Goal: Task Accomplishment & Management: Use online tool/utility

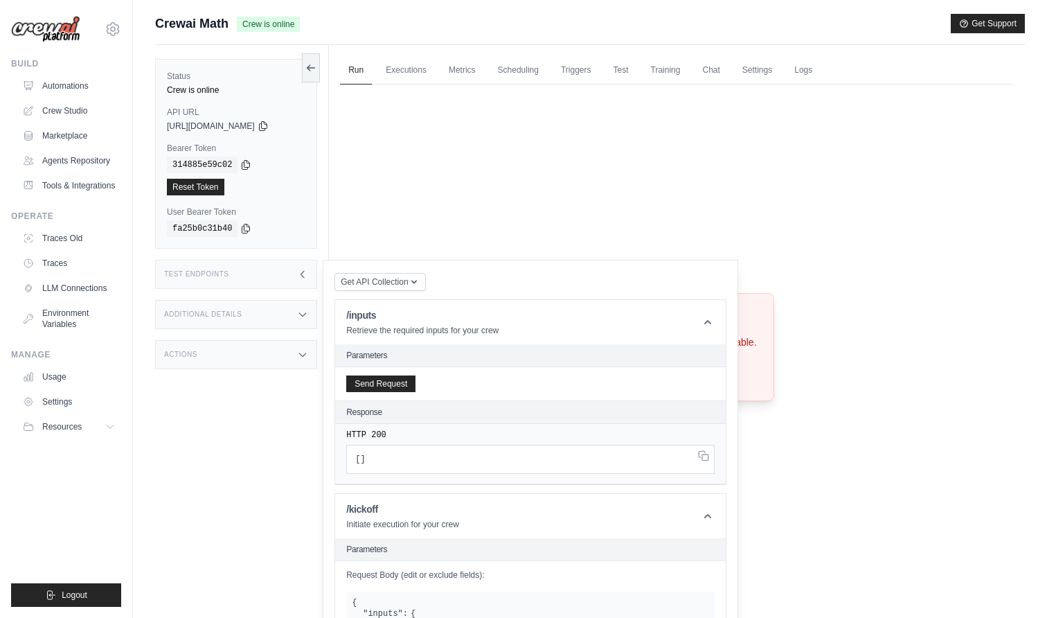
click at [898, 323] on div "Crew not available Crew not found or unavailable. Try Again" at bounding box center [677, 347] width 674 height 525
click at [381, 386] on button "Send Request" at bounding box center [380, 383] width 69 height 17
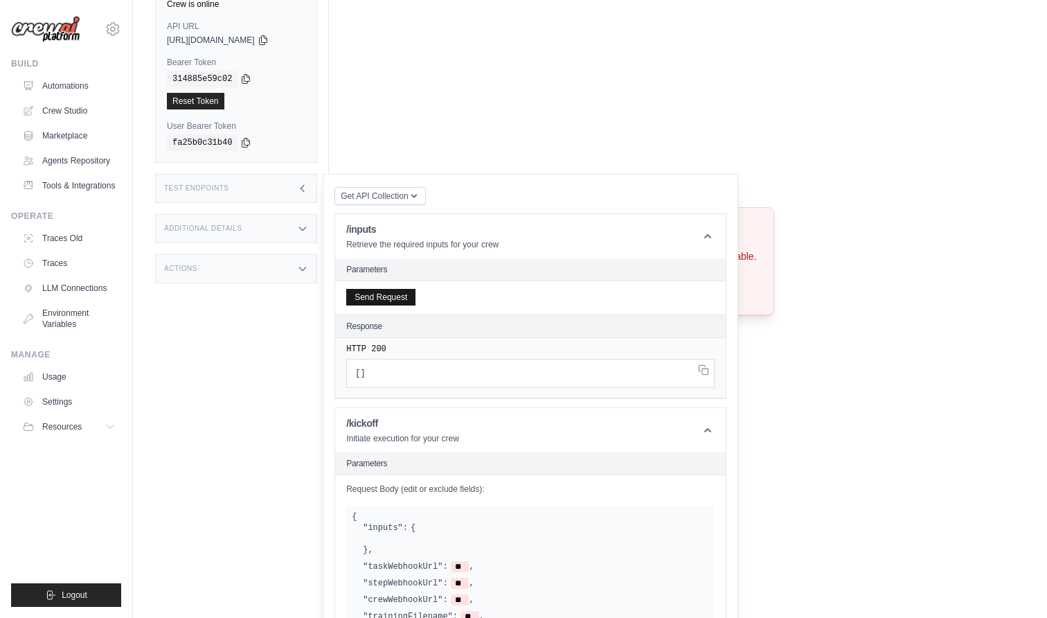
scroll to position [91, 0]
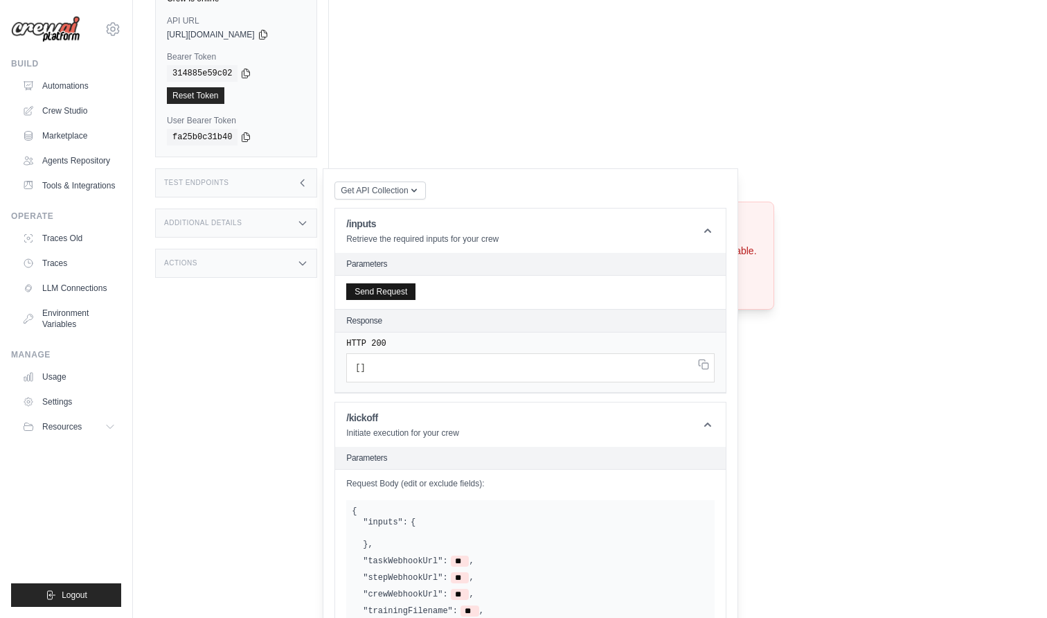
click at [389, 298] on button "Send Request" at bounding box center [380, 291] width 69 height 17
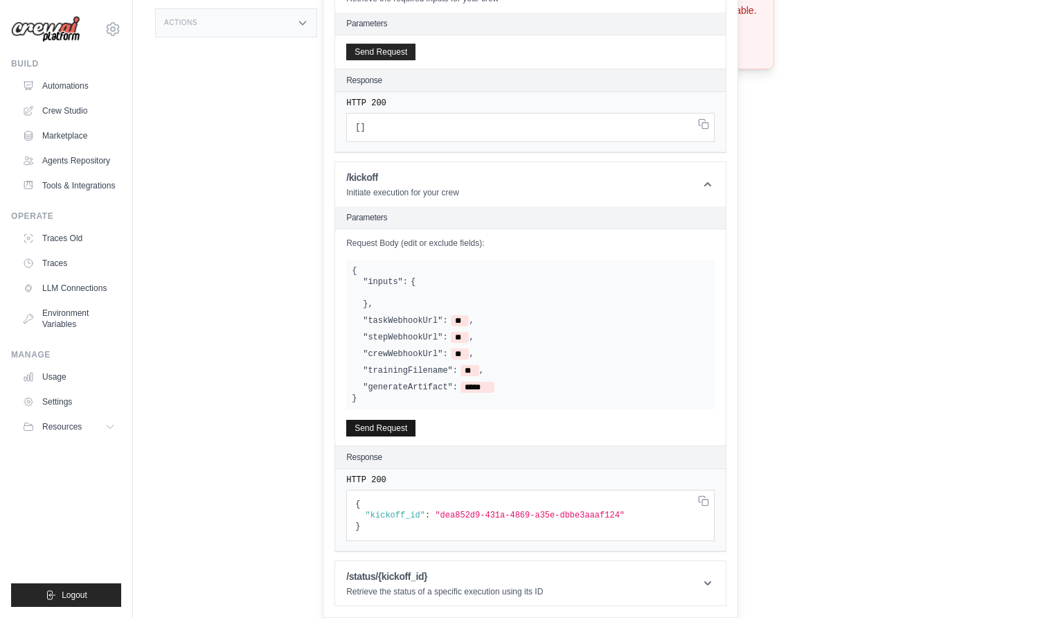
scroll to position [332, 0]
click at [391, 427] on button "Send Request" at bounding box center [380, 428] width 69 height 17
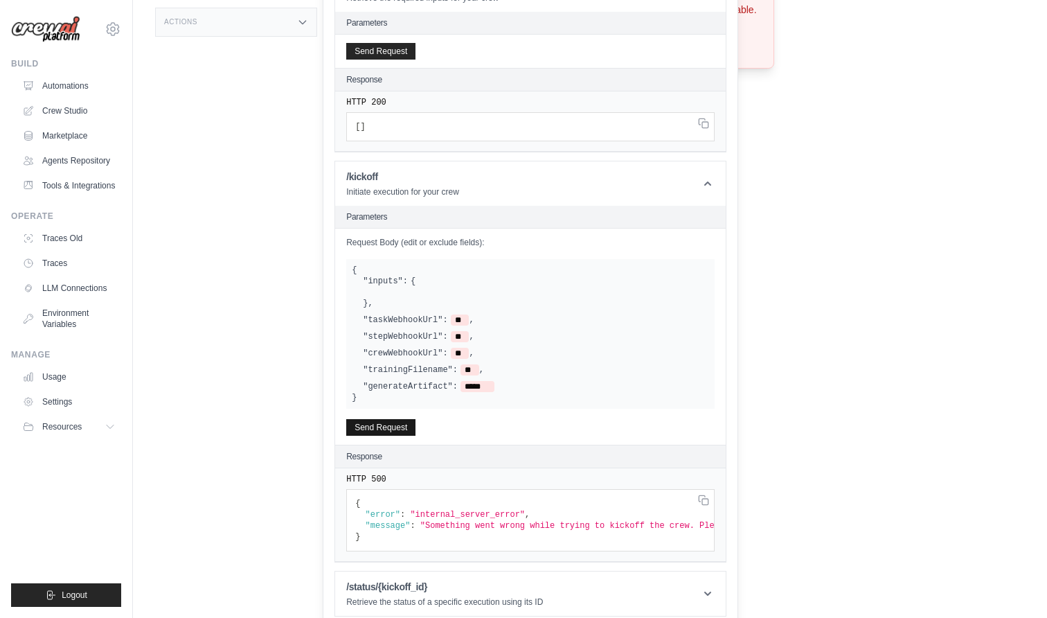
click at [381, 431] on button "Send Request" at bounding box center [380, 427] width 69 height 17
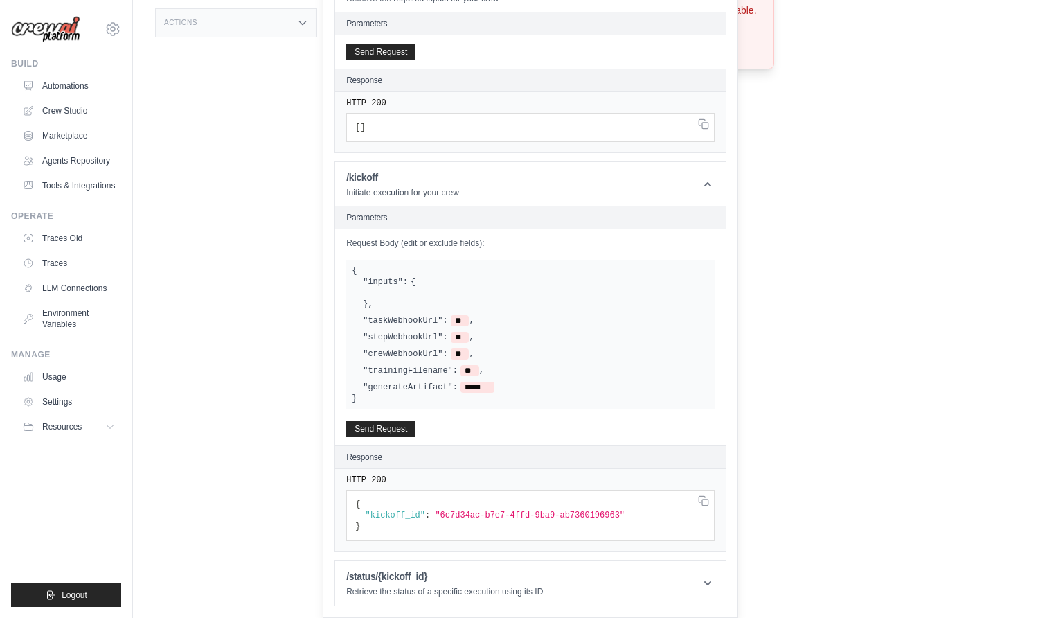
click at [451, 513] on span ""6c7d34ac-b7e7-4ffd-9ba9-ab7360196963"" at bounding box center [530, 515] width 190 height 10
drag, startPoint x: 451, startPoint y: 513, endPoint x: 592, endPoint y: 513, distance: 140.6
click at [592, 513] on span ""6c7d34ac-b7e7-4ffd-9ba9-ab7360196963"" at bounding box center [530, 515] width 190 height 10
click at [964, 345] on html "gui@crewai.com NoCodeClarity CrewAI Internal Org AMBEV - DTC" at bounding box center [523, 6] width 1047 height 677
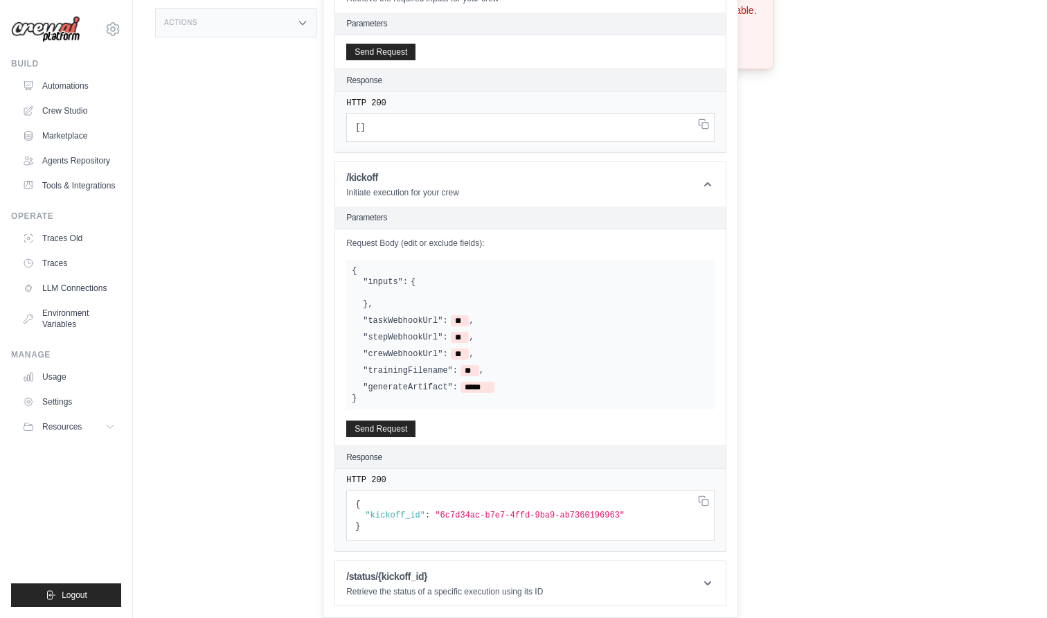
click at [908, 299] on div "Run Executions Metrics Scheduling Triggers Test Training Chat Settings Logs 0 R…" at bounding box center [677, 22] width 696 height 618
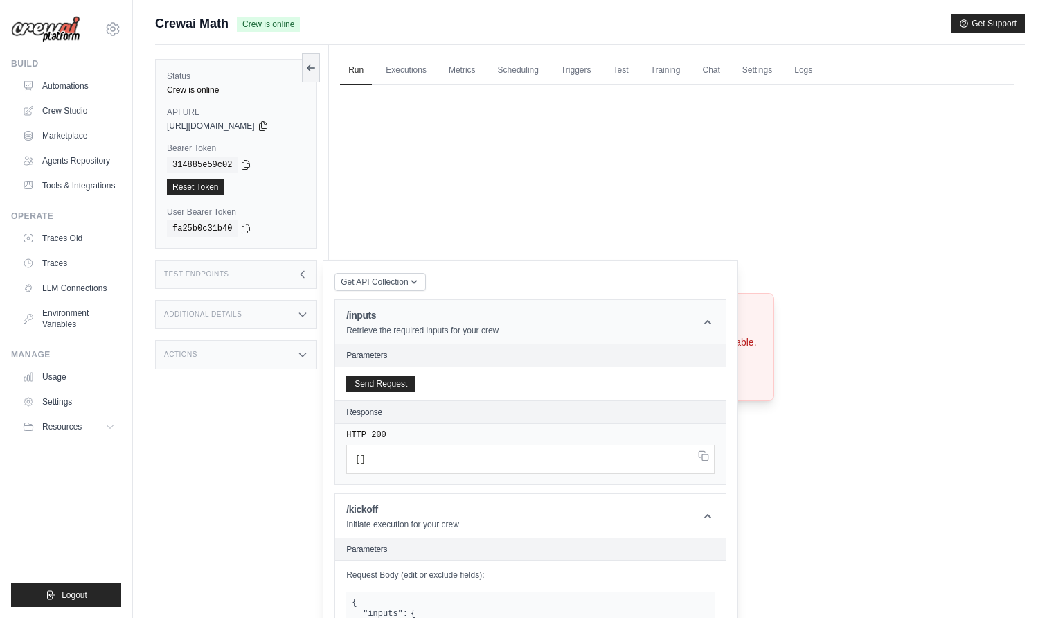
scroll to position [0, 0]
click at [301, 272] on icon at bounding box center [302, 274] width 11 height 11
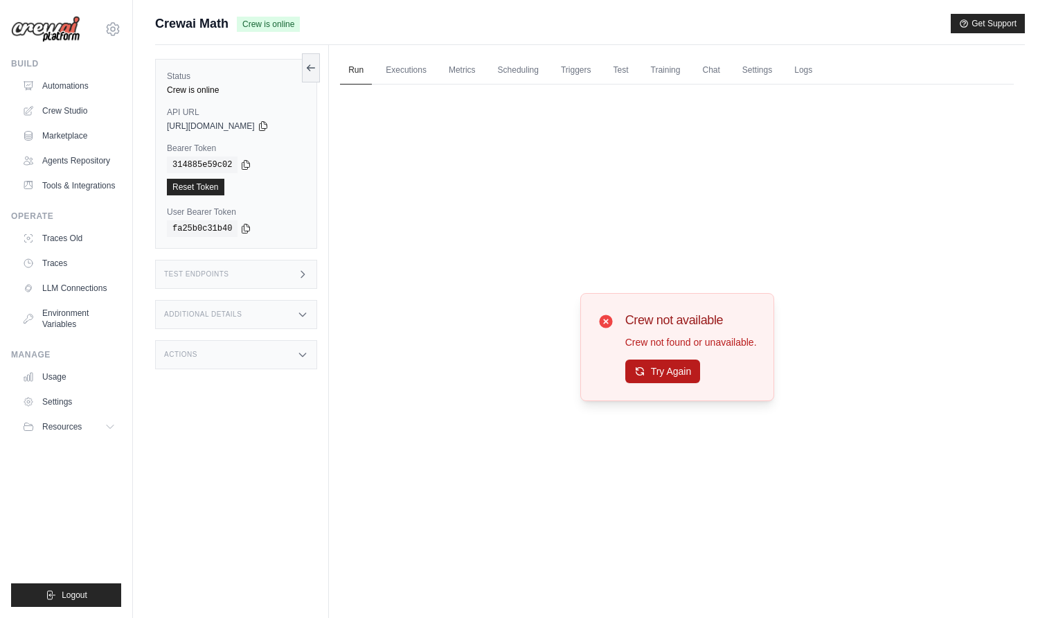
click at [668, 374] on button "Try Again" at bounding box center [662, 371] width 75 height 24
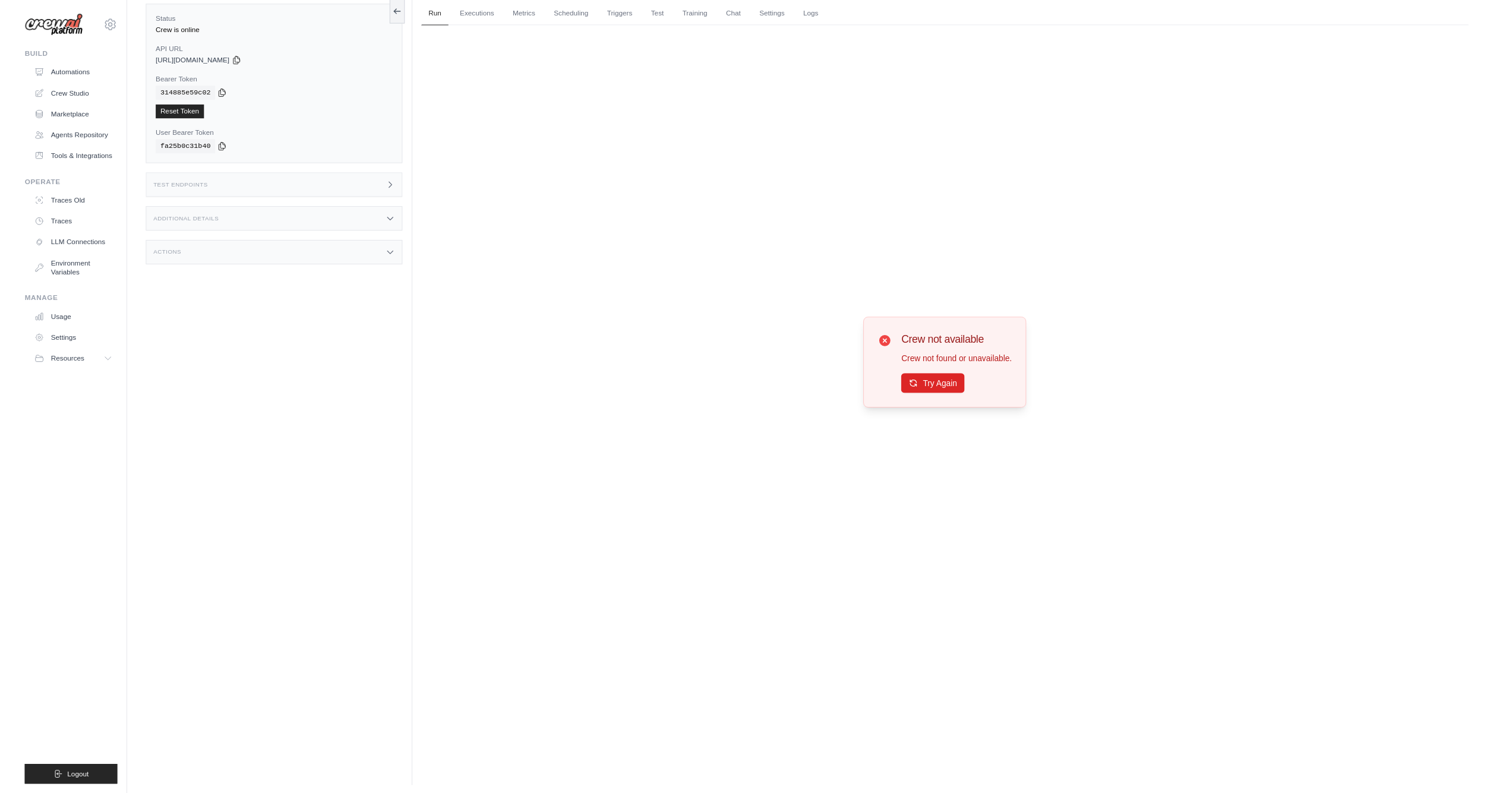
scroll to position [46, 0]
click at [46, 73] on link "Automations" at bounding box center [60, 74] width 90 height 19
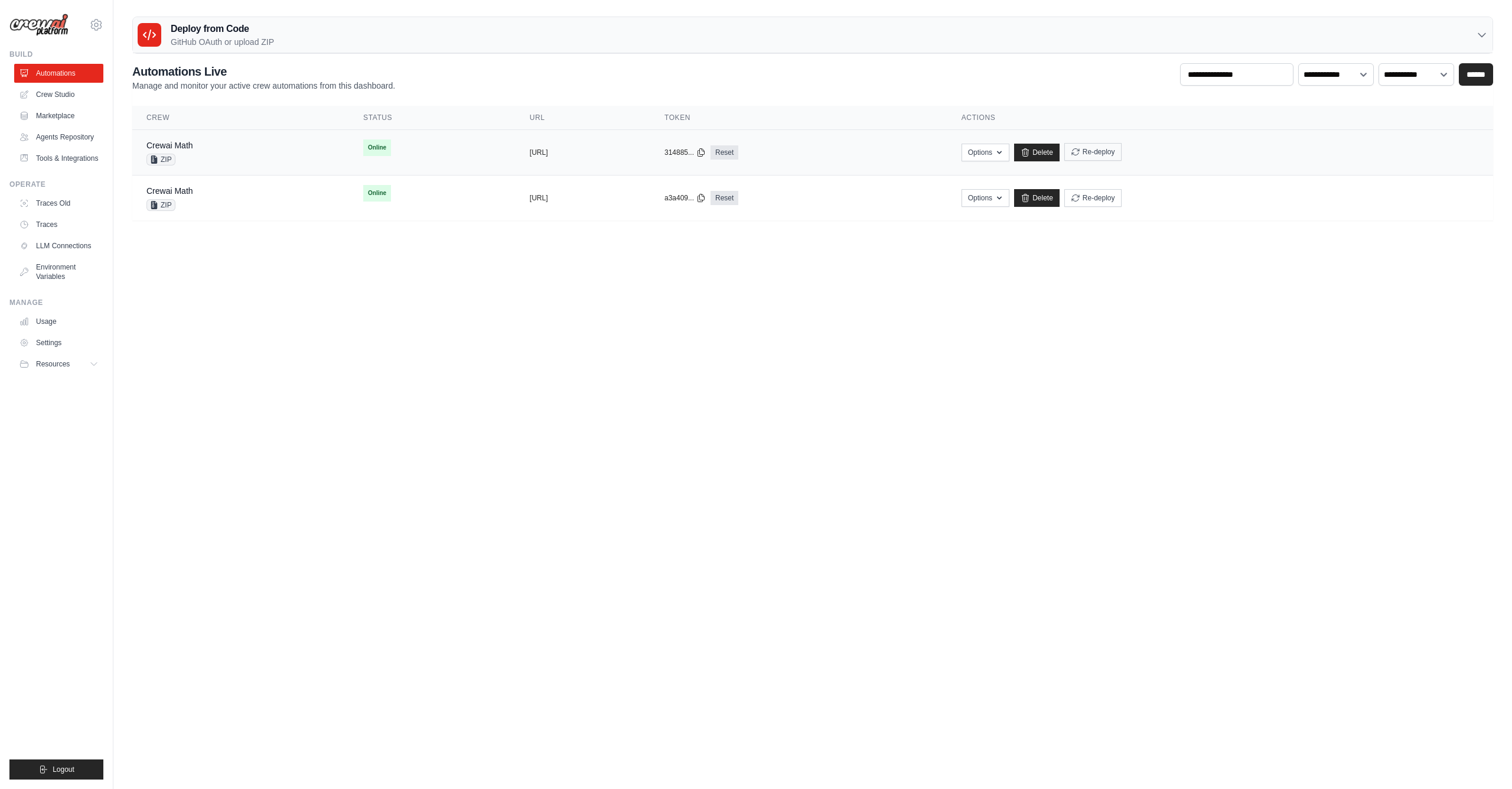
click at [893, 151] on icon "submit" at bounding box center [1075, 151] width 9 height 9
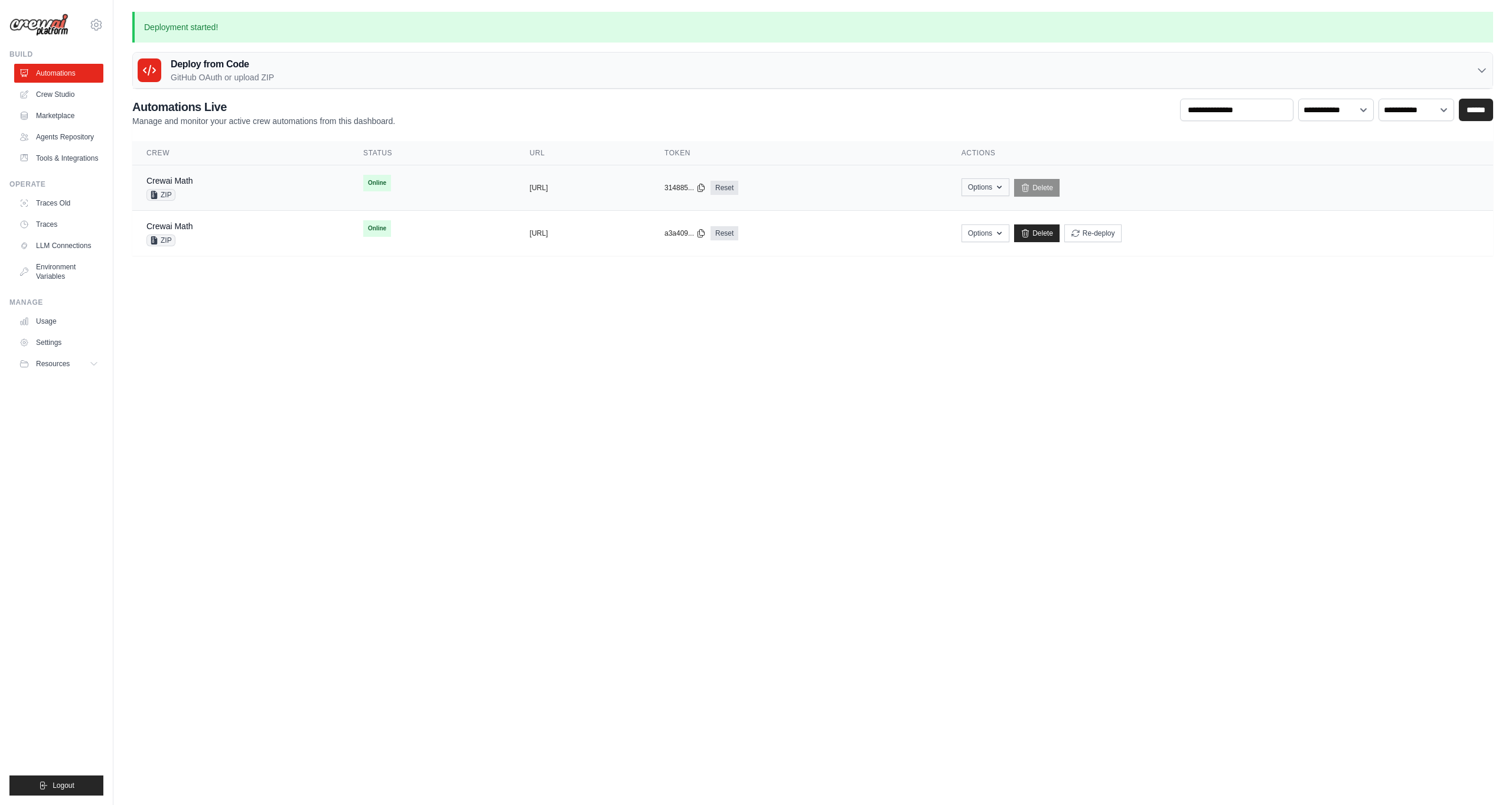
click at [893, 190] on button "Options" at bounding box center [986, 187] width 48 height 18
click at [893, 214] on button "Upload Zip & Deploy" at bounding box center [924, 213] width 95 height 21
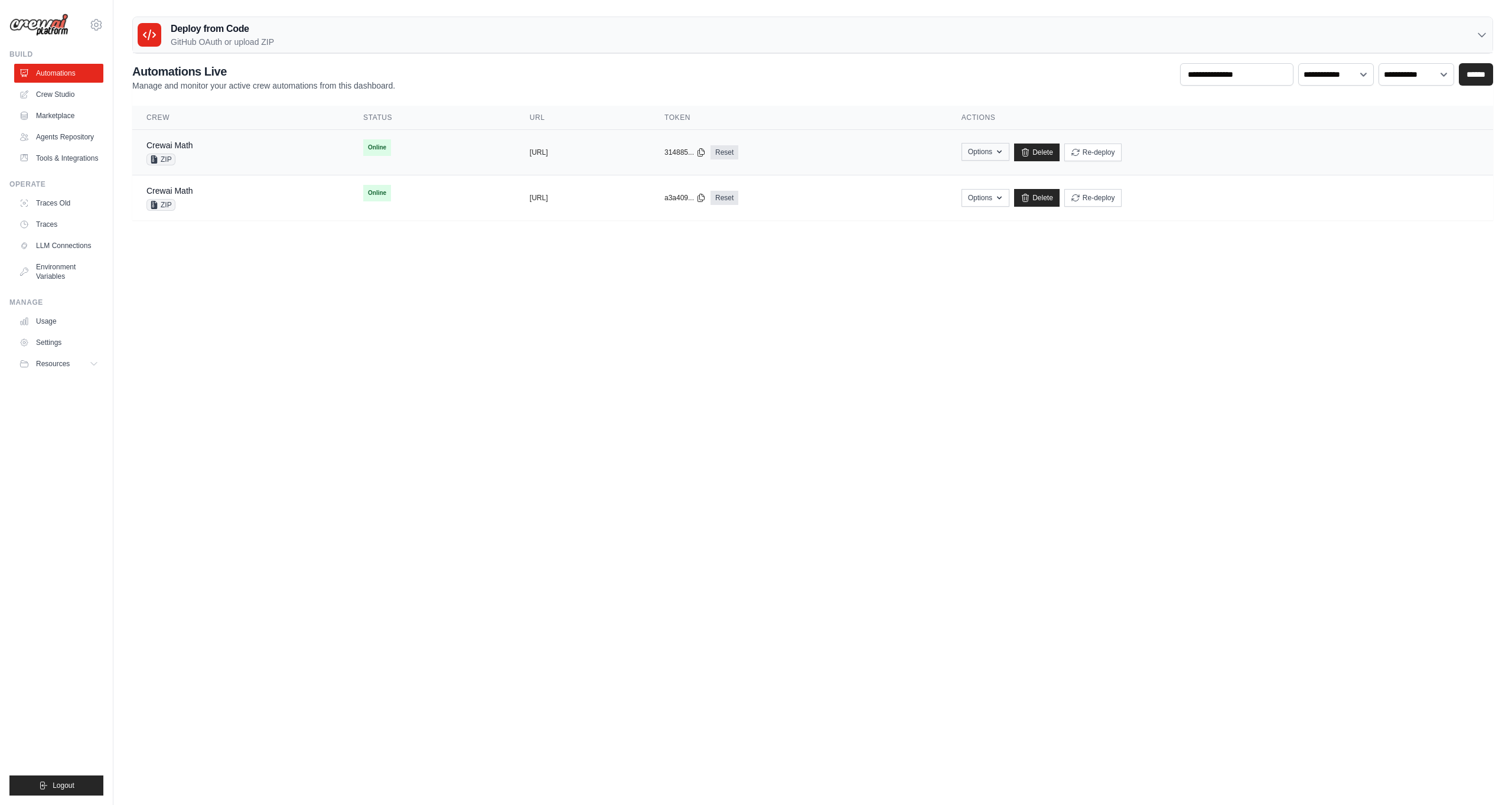
click at [1010, 153] on button "Options" at bounding box center [986, 152] width 48 height 18
click at [971, 179] on button "Upload Zip & Deploy" at bounding box center [924, 178] width 95 height 21
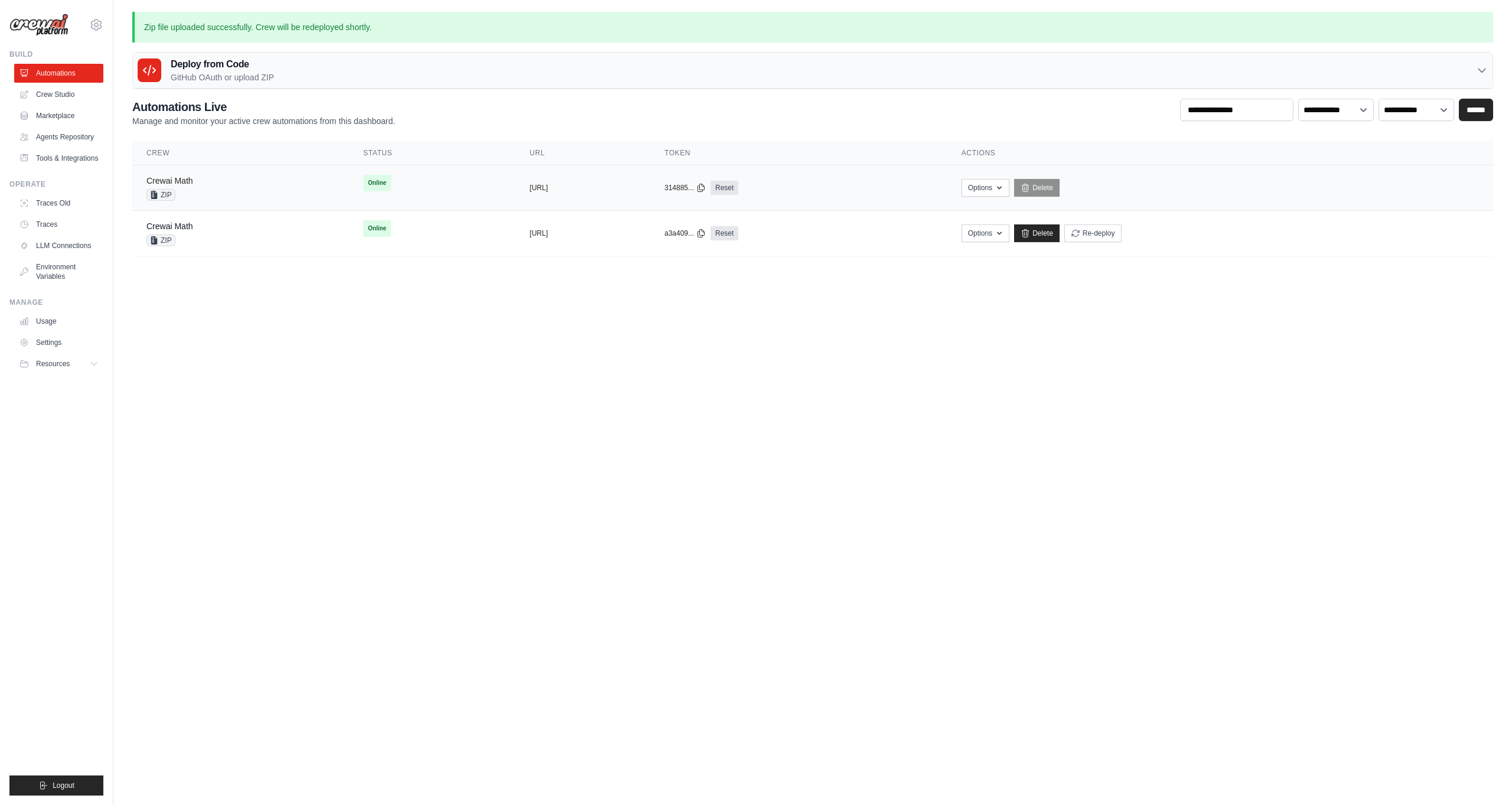
click at [177, 183] on link "Crewai Math" at bounding box center [170, 180] width 47 height 9
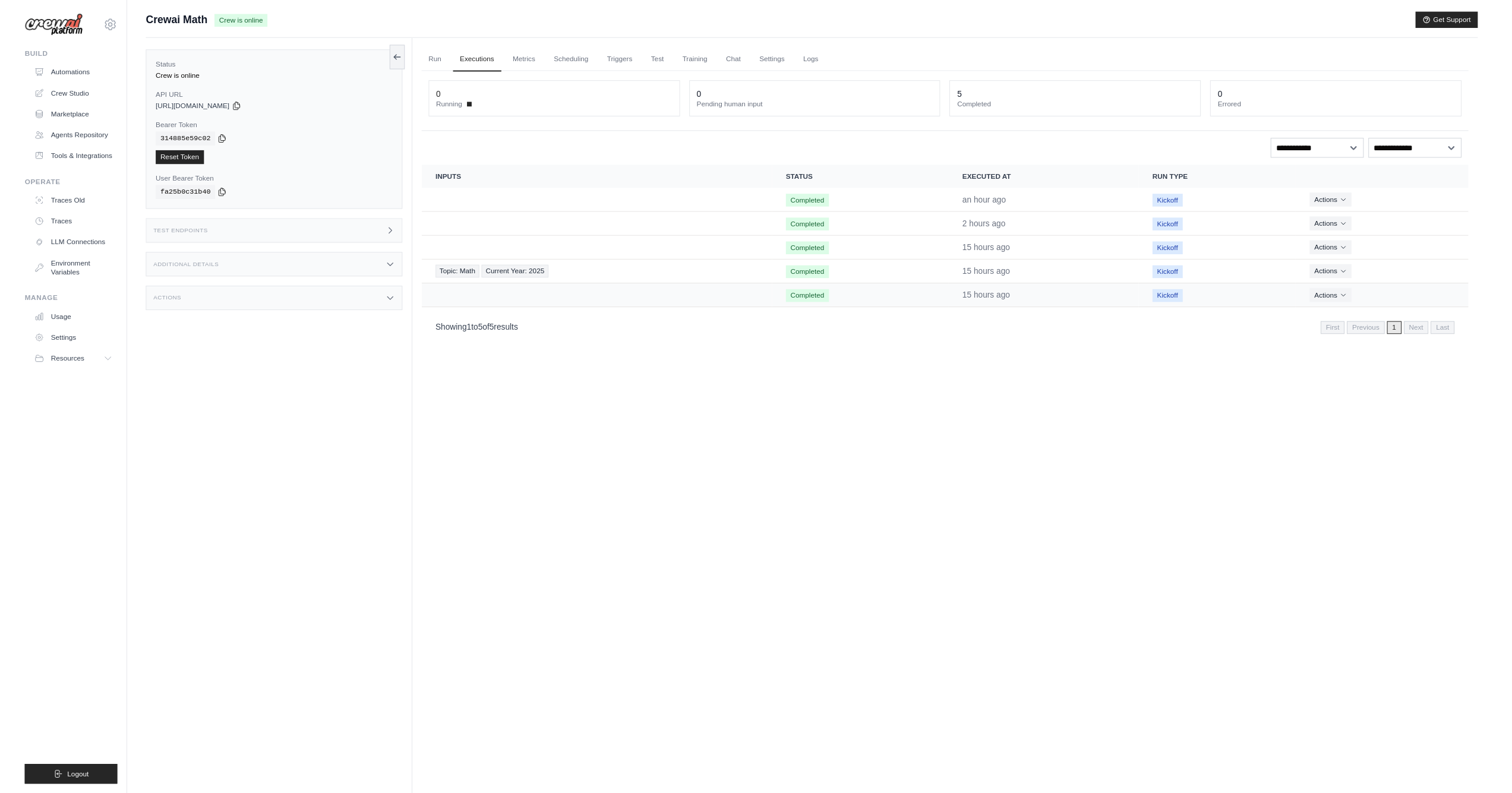
scroll to position [3, 0]
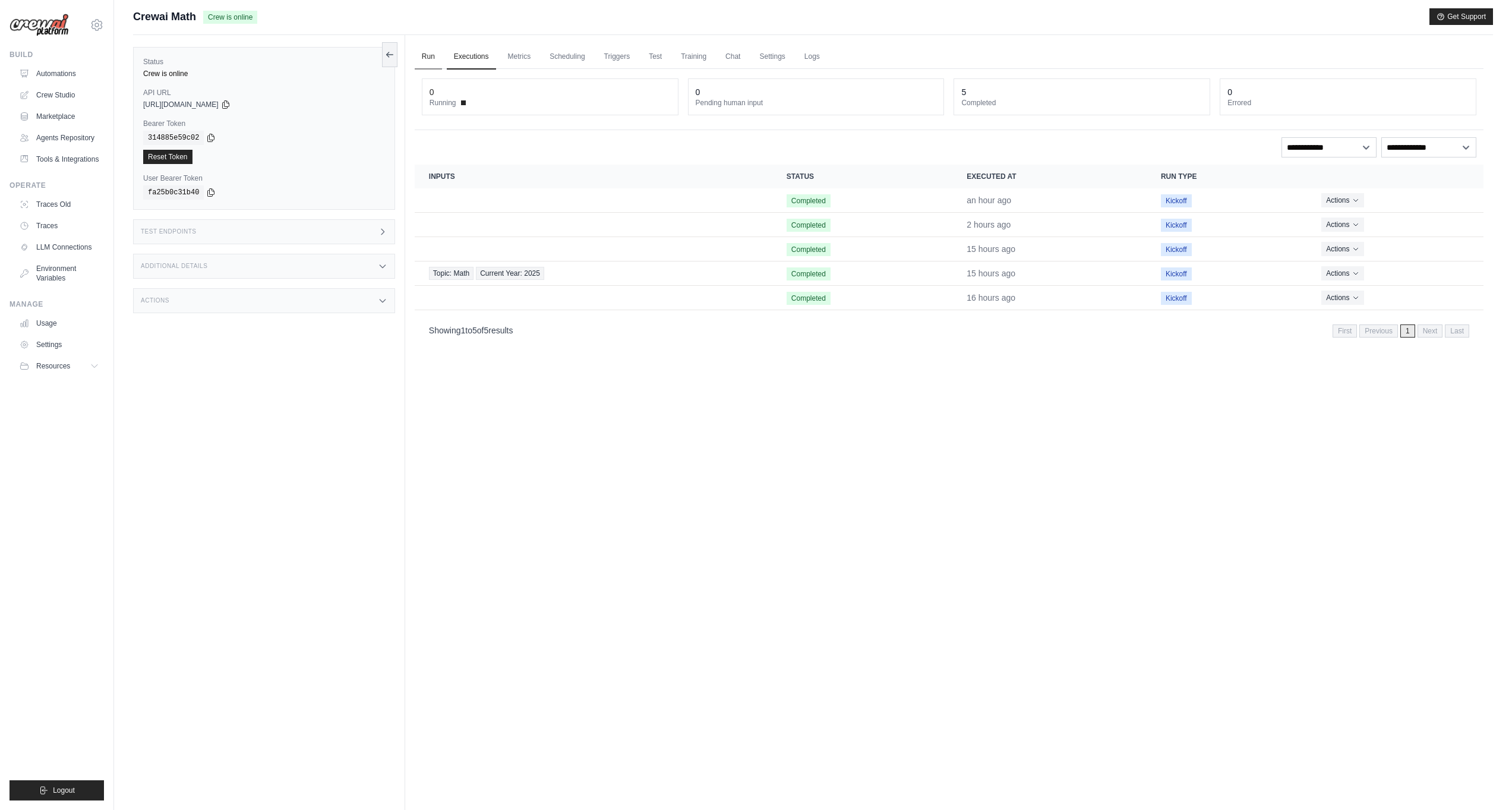
click at [420, 59] on link "Run" at bounding box center [428, 57] width 27 height 25
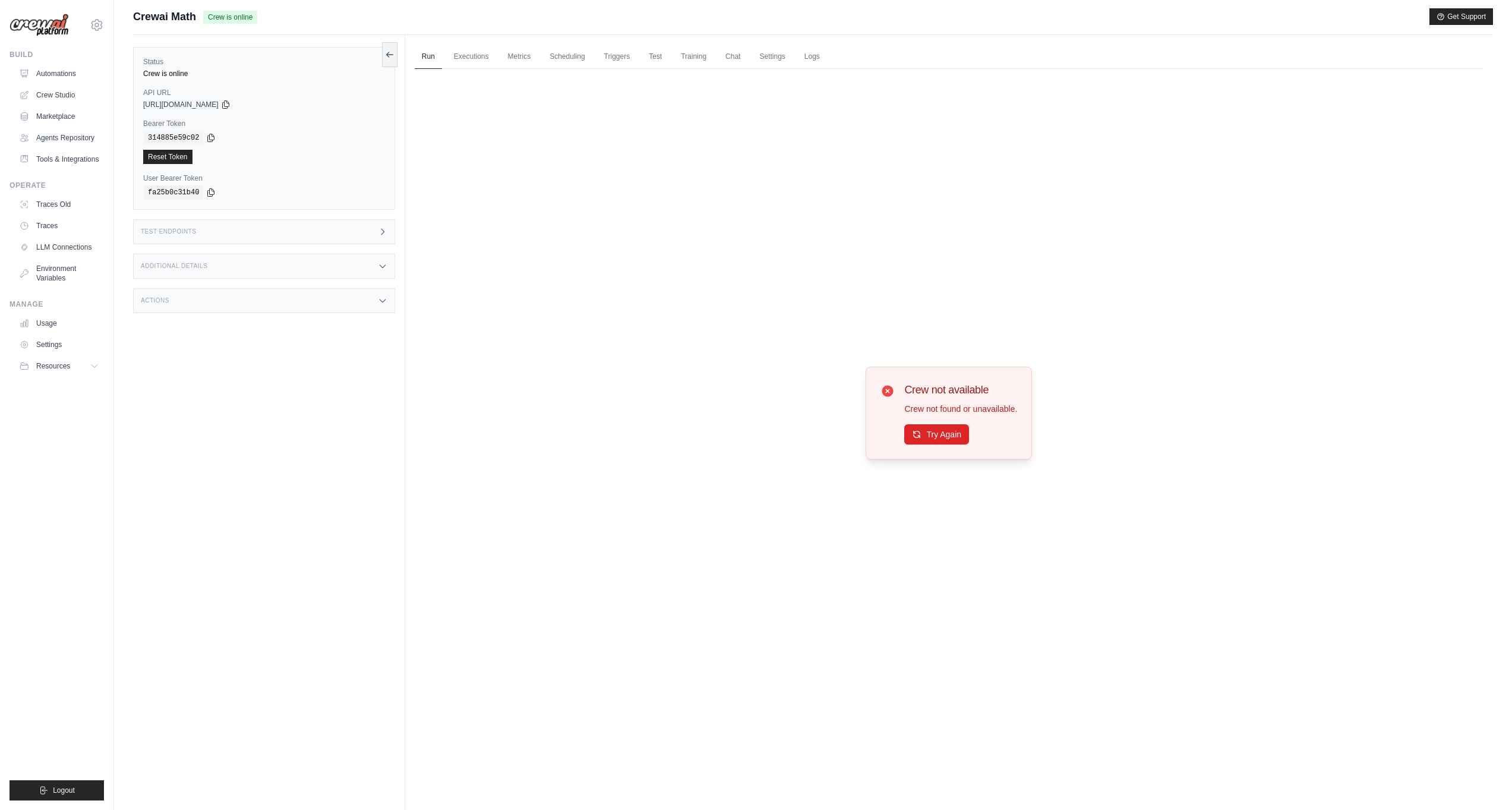
click at [935, 444] on div "Try Again" at bounding box center [961, 435] width 113 height 21
click at [934, 442] on button "Try Again" at bounding box center [936, 434] width 64 height 21
